Goal: Task Accomplishment & Management: Manage account settings

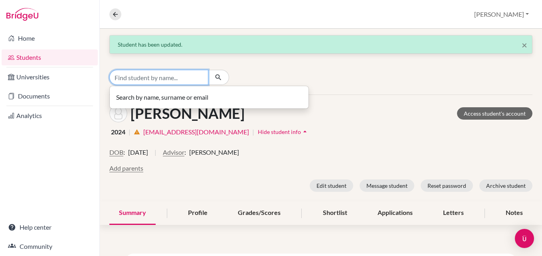
click at [192, 82] on input "Find student by name..." at bounding box center [158, 77] width 99 height 15
type input "[PERSON_NAME]"
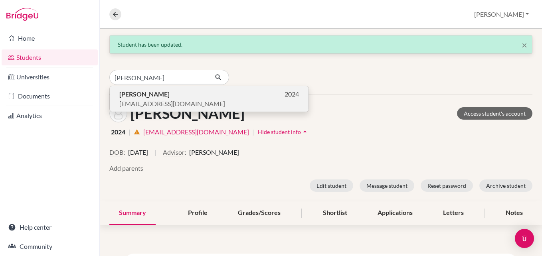
click at [211, 111] on button "[PERSON_NAME] 2024 [EMAIL_ADDRESS][DOMAIN_NAME]" at bounding box center [209, 99] width 199 height 26
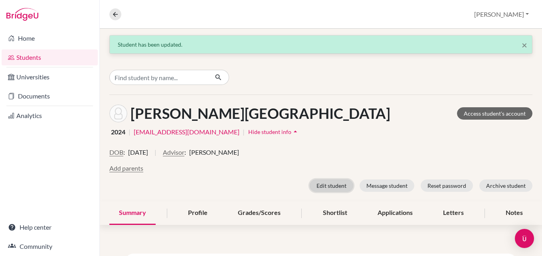
click at [313, 186] on button "Edit student" at bounding box center [332, 186] width 44 height 12
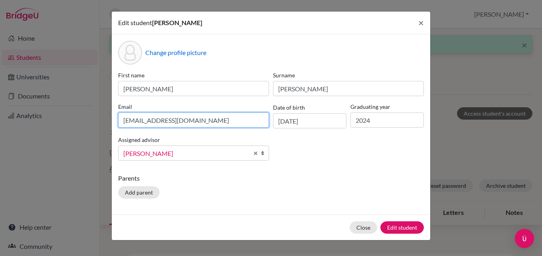
click at [200, 123] on input "[EMAIL_ADDRESS][DOMAIN_NAME]" at bounding box center [193, 120] width 151 height 15
paste input "[EMAIL_ADDRESS][DOMAIN_NAME]"
type input "[EMAIL_ADDRESS][DOMAIN_NAME]"
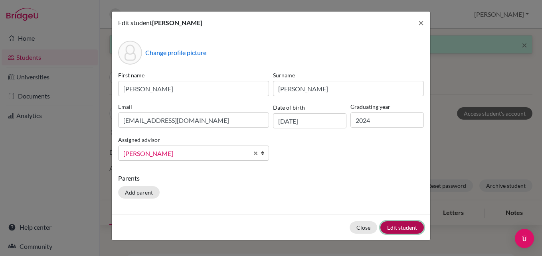
click at [401, 224] on button "Edit student" at bounding box center [403, 228] width 44 height 12
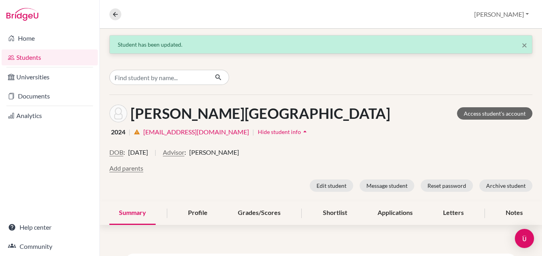
click at [316, 179] on div "DOB : [DEMOGRAPHIC_DATA] | Advisor : [PERSON_NAME] Add parents Edit student Mes…" at bounding box center [320, 170] width 423 height 44
click at [337, 181] on button "Edit student" at bounding box center [332, 186] width 44 height 12
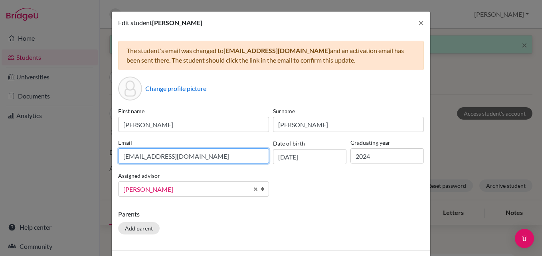
click at [203, 156] on input "[EMAIL_ADDRESS][DOMAIN_NAME]" at bounding box center [193, 156] width 151 height 15
paste input "[EMAIL_ADDRESS][DOMAIN_NAME]"
type input "[EMAIL_ADDRESS][DOMAIN_NAME]"
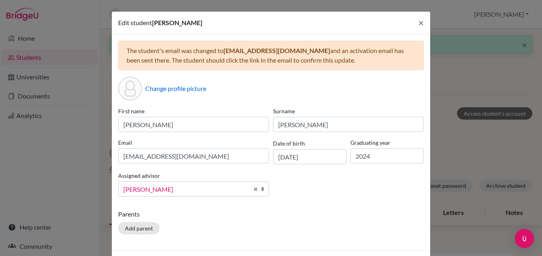
click at [331, 186] on div "First name [PERSON_NAME] Surname [PERSON_NAME] Email [EMAIL_ADDRESS][DOMAIN_NAM…" at bounding box center [271, 155] width 310 height 96
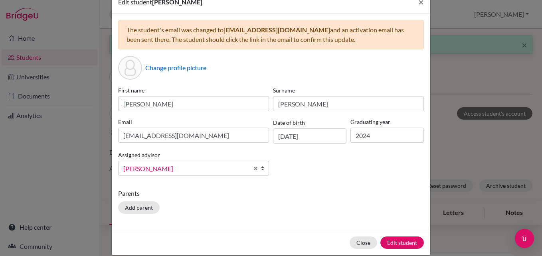
scroll to position [32, 0]
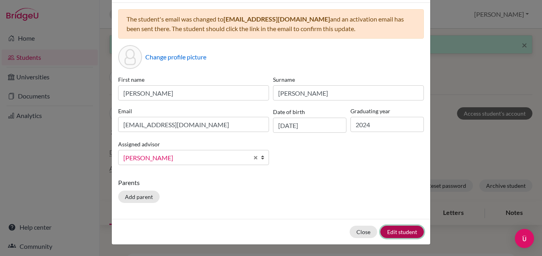
click at [393, 231] on button "Edit student" at bounding box center [403, 232] width 44 height 12
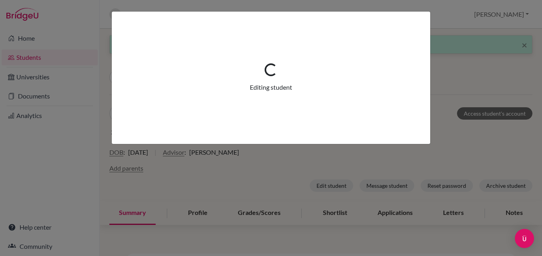
scroll to position [0, 0]
